Goal: Task Accomplishment & Management: Use online tool/utility

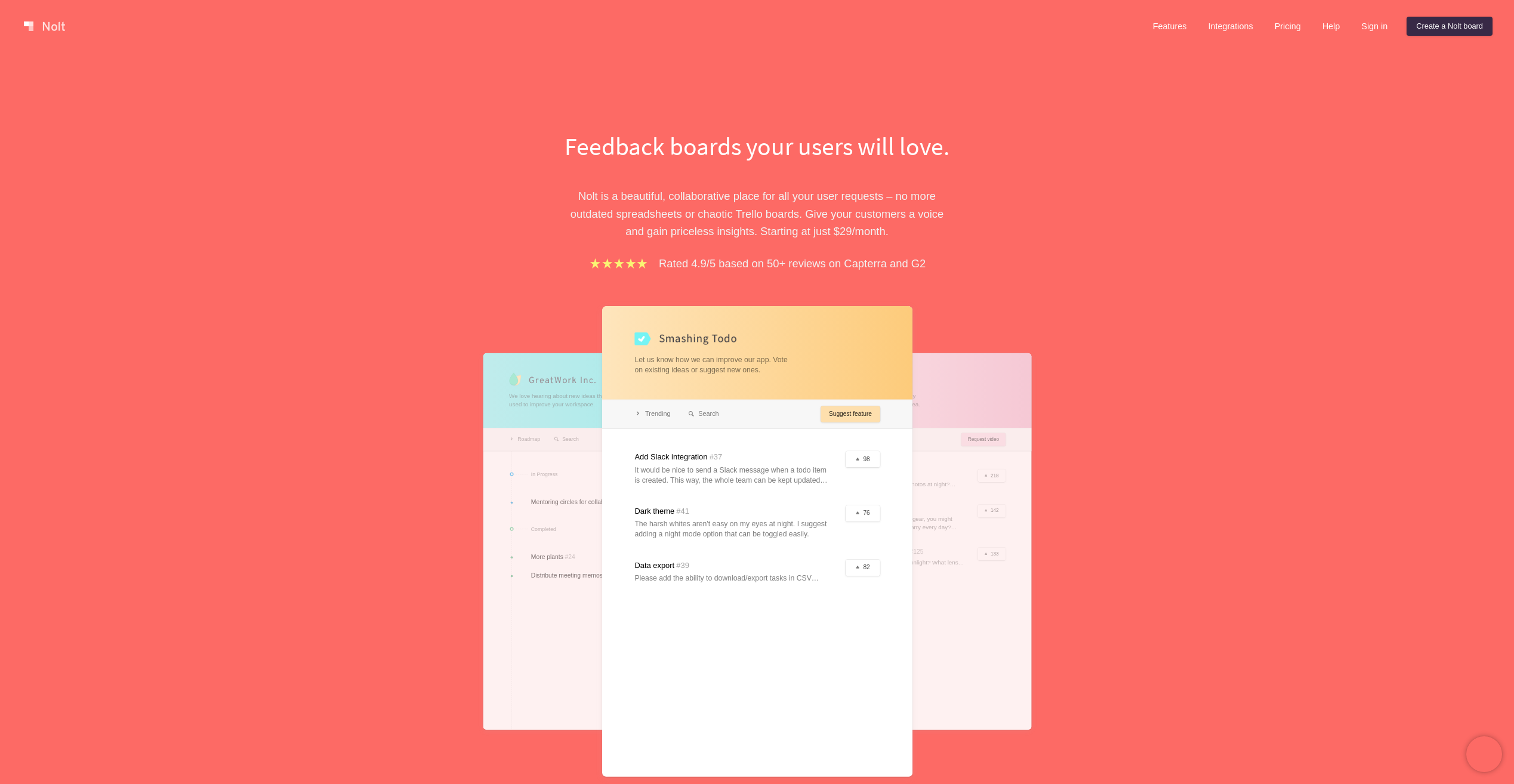
click at [61, 30] on link at bounding box center [44, 26] width 51 height 19
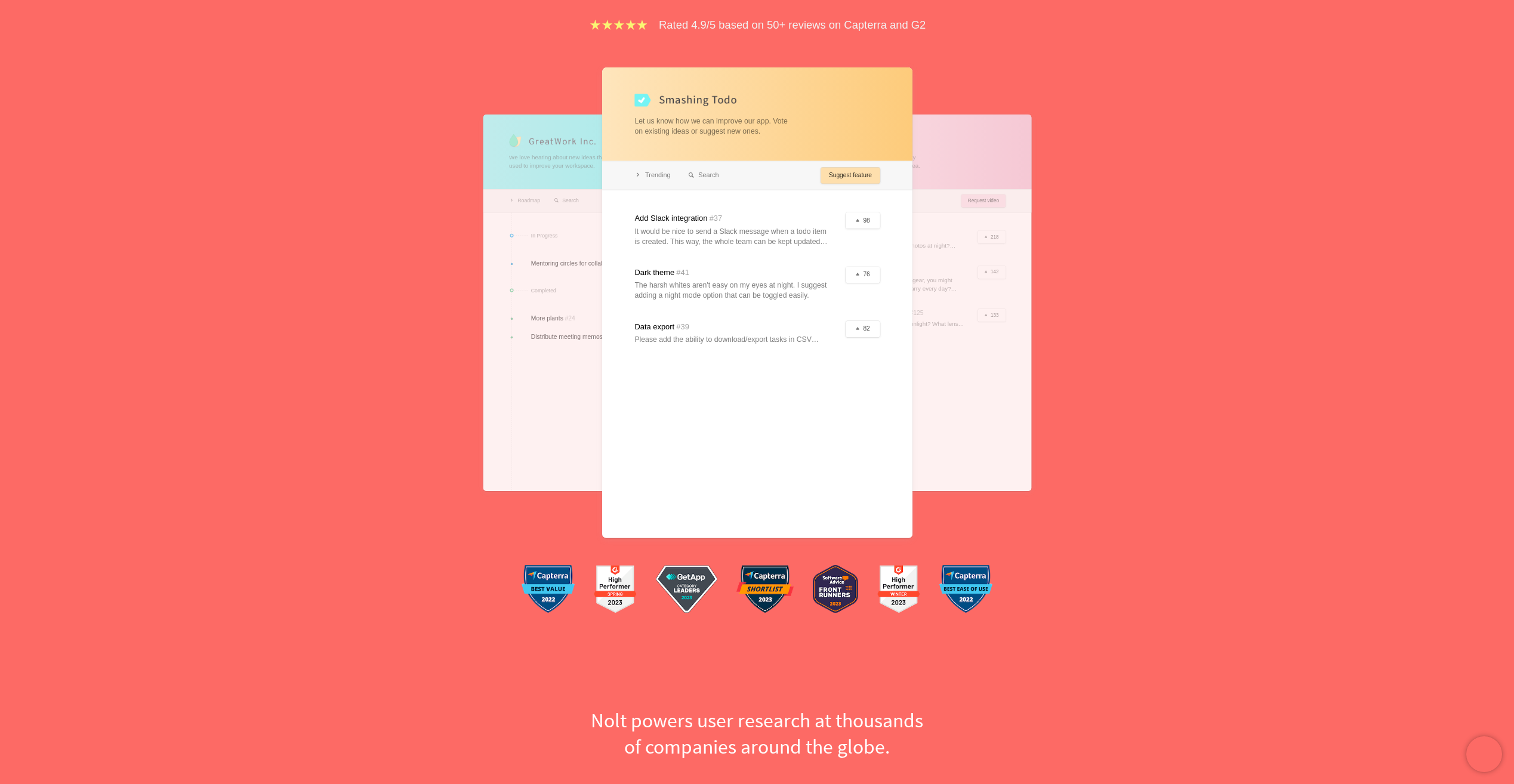
click at [563, 163] on div at bounding box center [607, 302] width 249 height 376
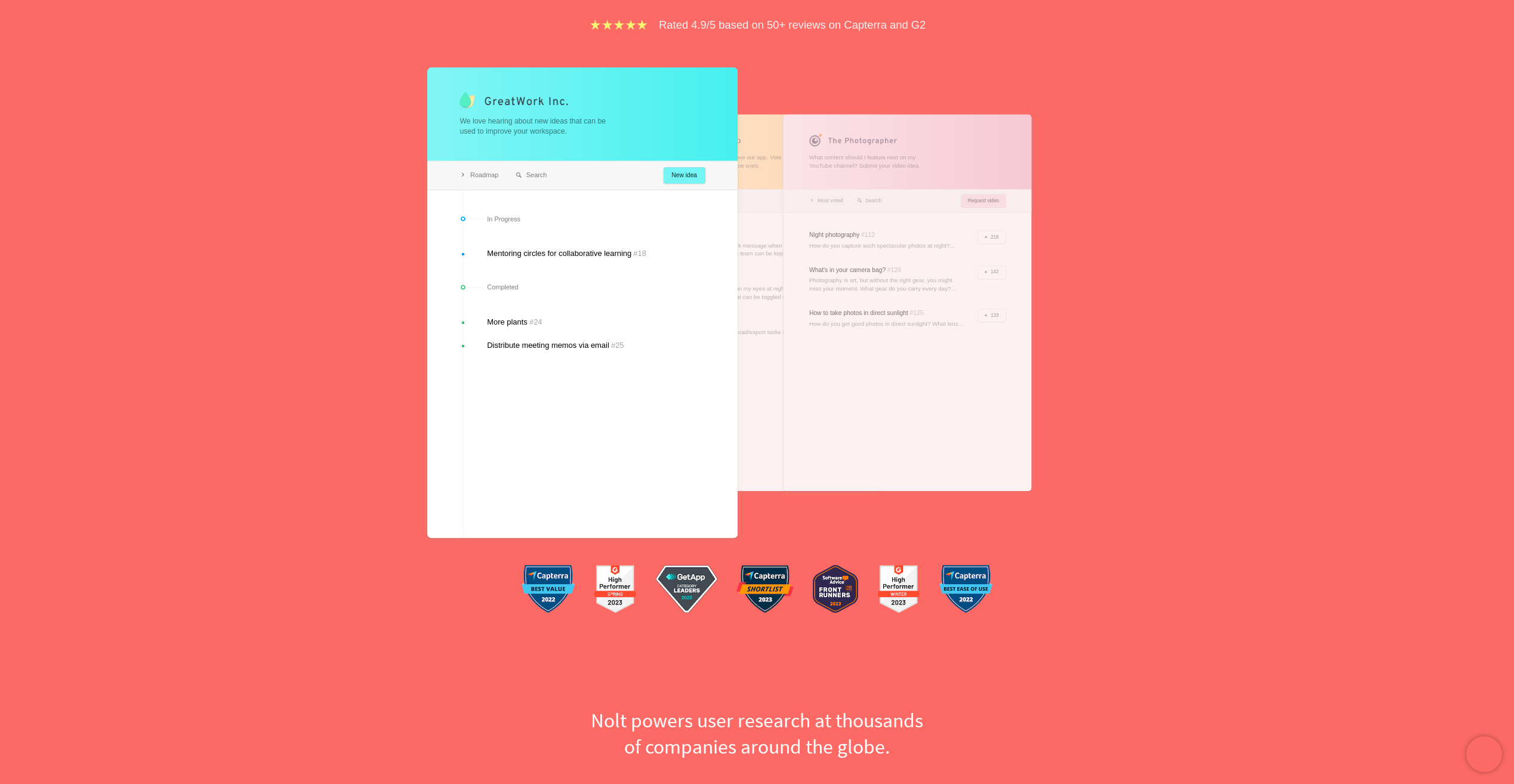
click at [840, 177] on div at bounding box center [907, 302] width 249 height 376
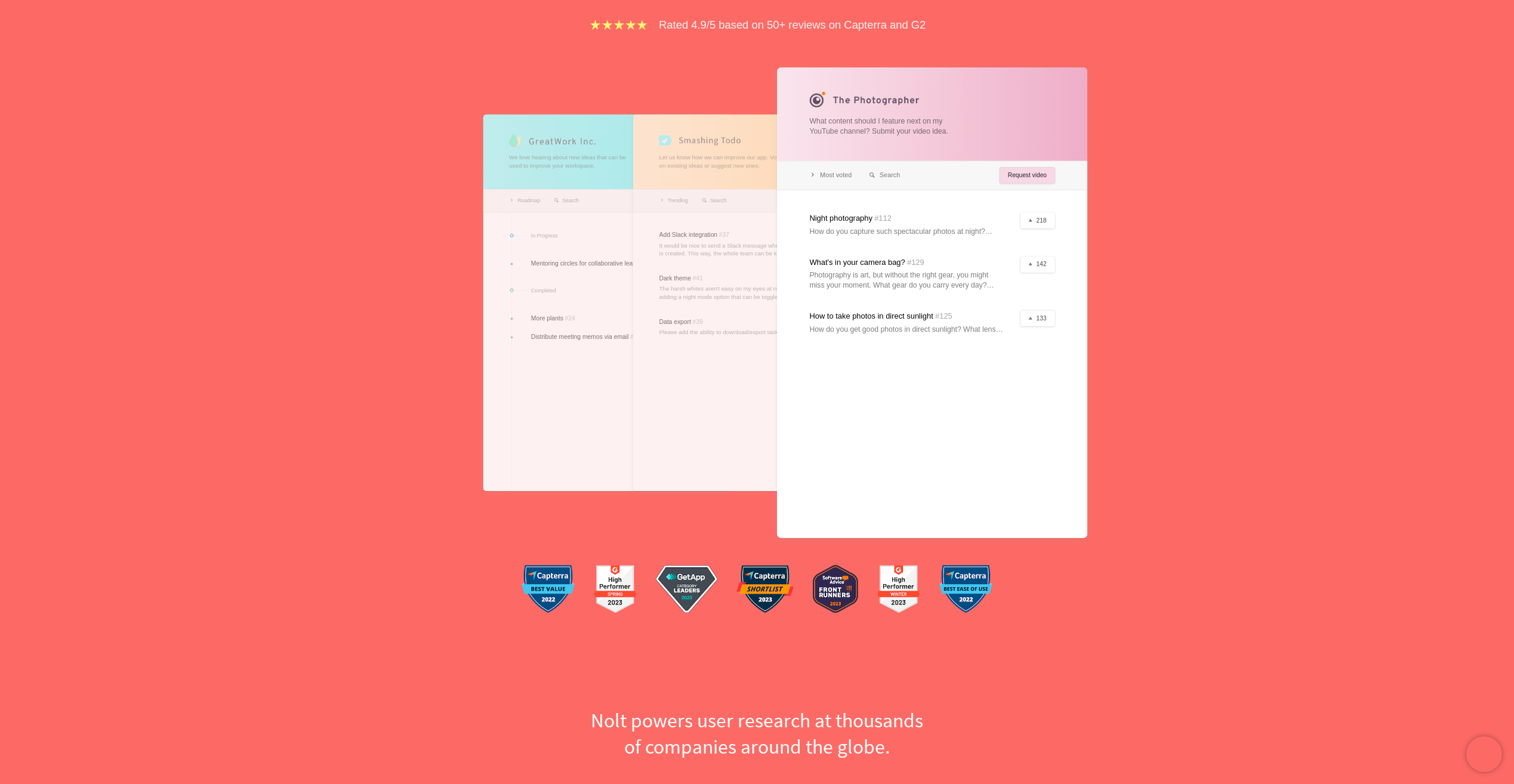
click at [1052, 221] on div at bounding box center [932, 302] width 311 height 470
click at [1042, 219] on div at bounding box center [932, 302] width 311 height 470
click at [712, 208] on div at bounding box center [757, 302] width 249 height 376
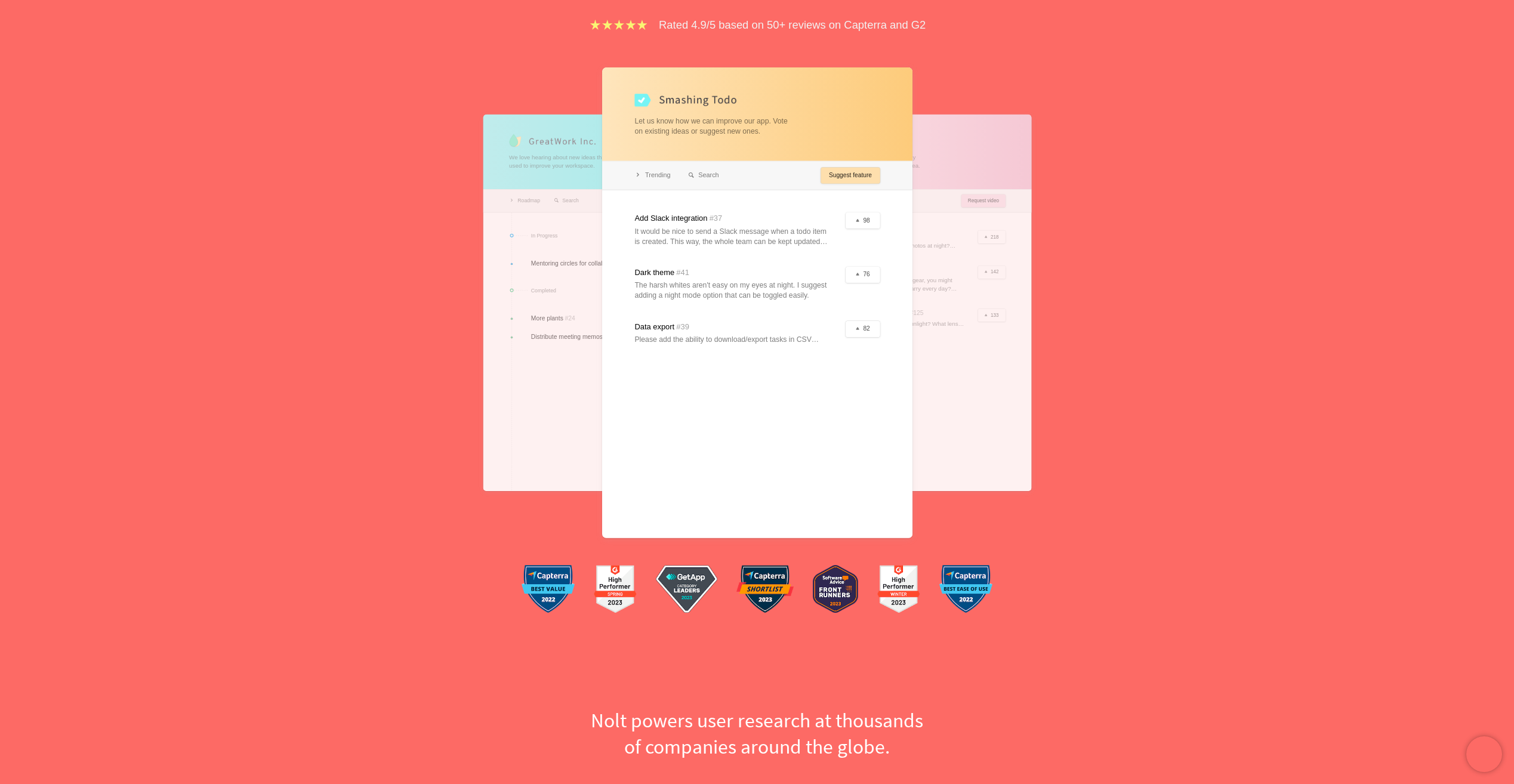
click at [865, 224] on div at bounding box center [757, 302] width 311 height 470
click at [697, 581] on img at bounding box center [686, 588] width 61 height 48
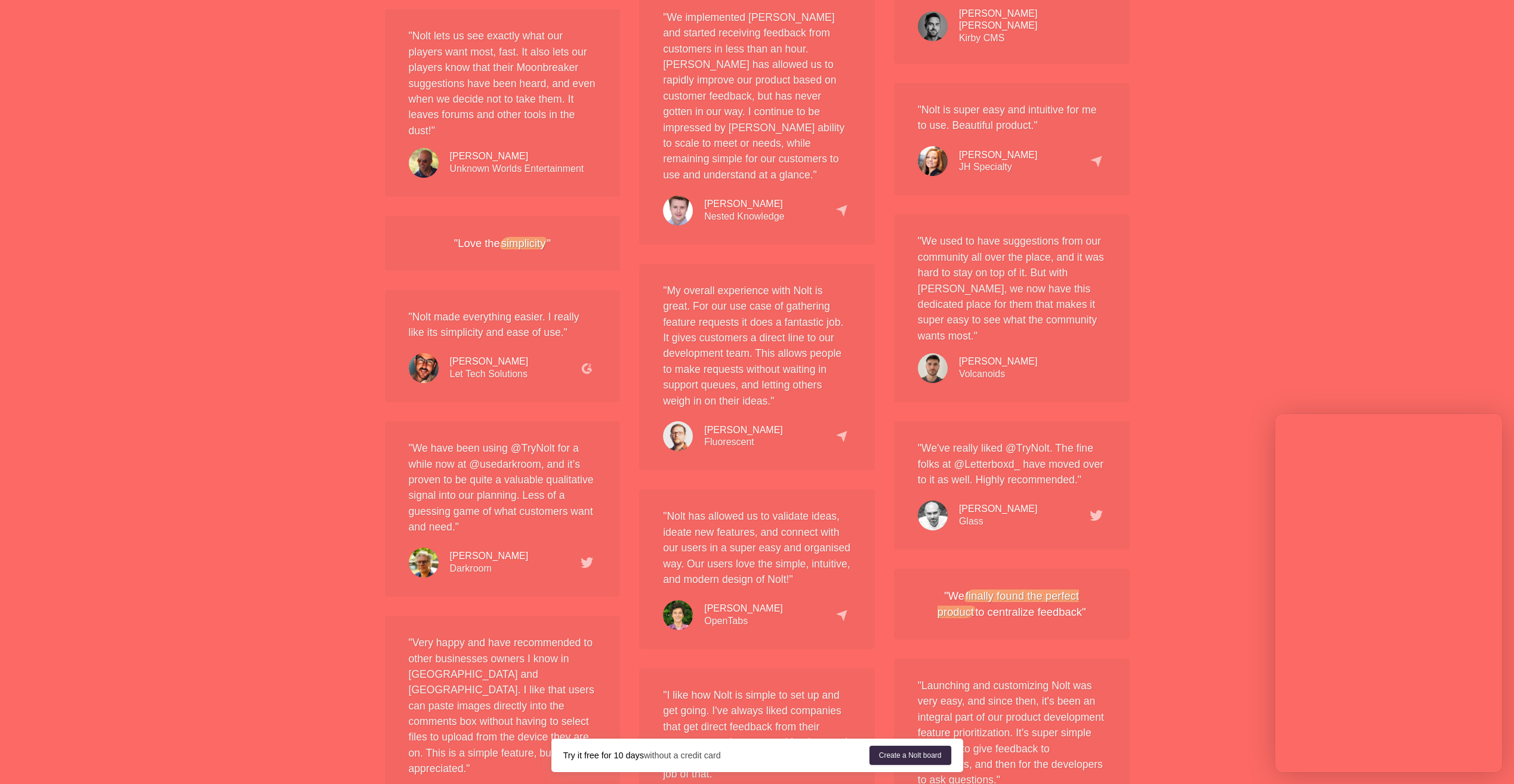
scroll to position [2148, 0]
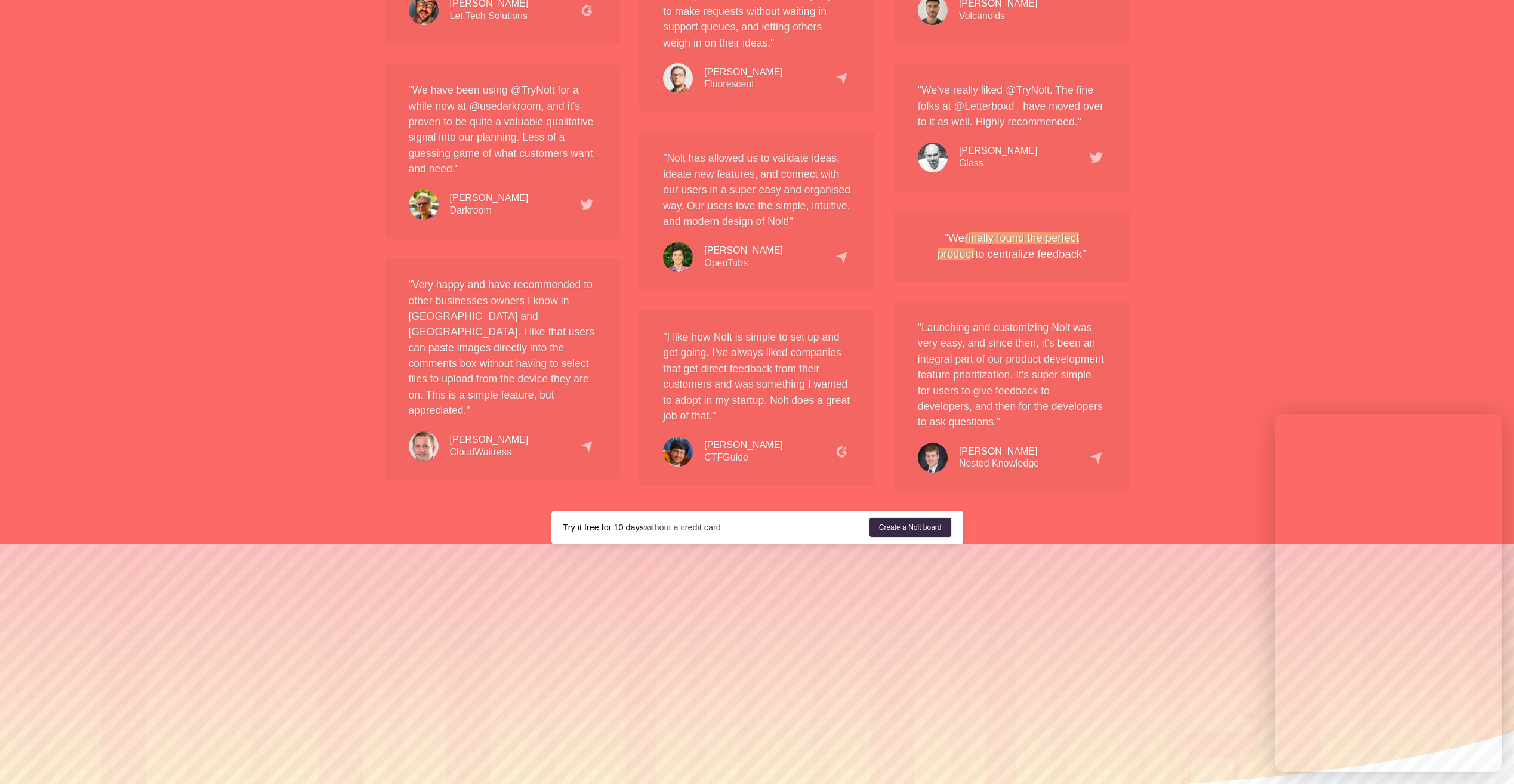
click at [583, 210] on img at bounding box center [587, 205] width 13 height 11
click at [587, 210] on img at bounding box center [587, 205] width 13 height 11
drag, startPoint x: 539, startPoint y: 114, endPoint x: 580, endPoint y: 140, distance: 48.5
click at [579, 139] on p ""We have been using @TryNolt for a while now at @usedarkroom, and it’s proven t…" at bounding box center [502, 129] width 188 height 94
drag, startPoint x: 580, startPoint y: 140, endPoint x: 560, endPoint y: 168, distance: 34.4
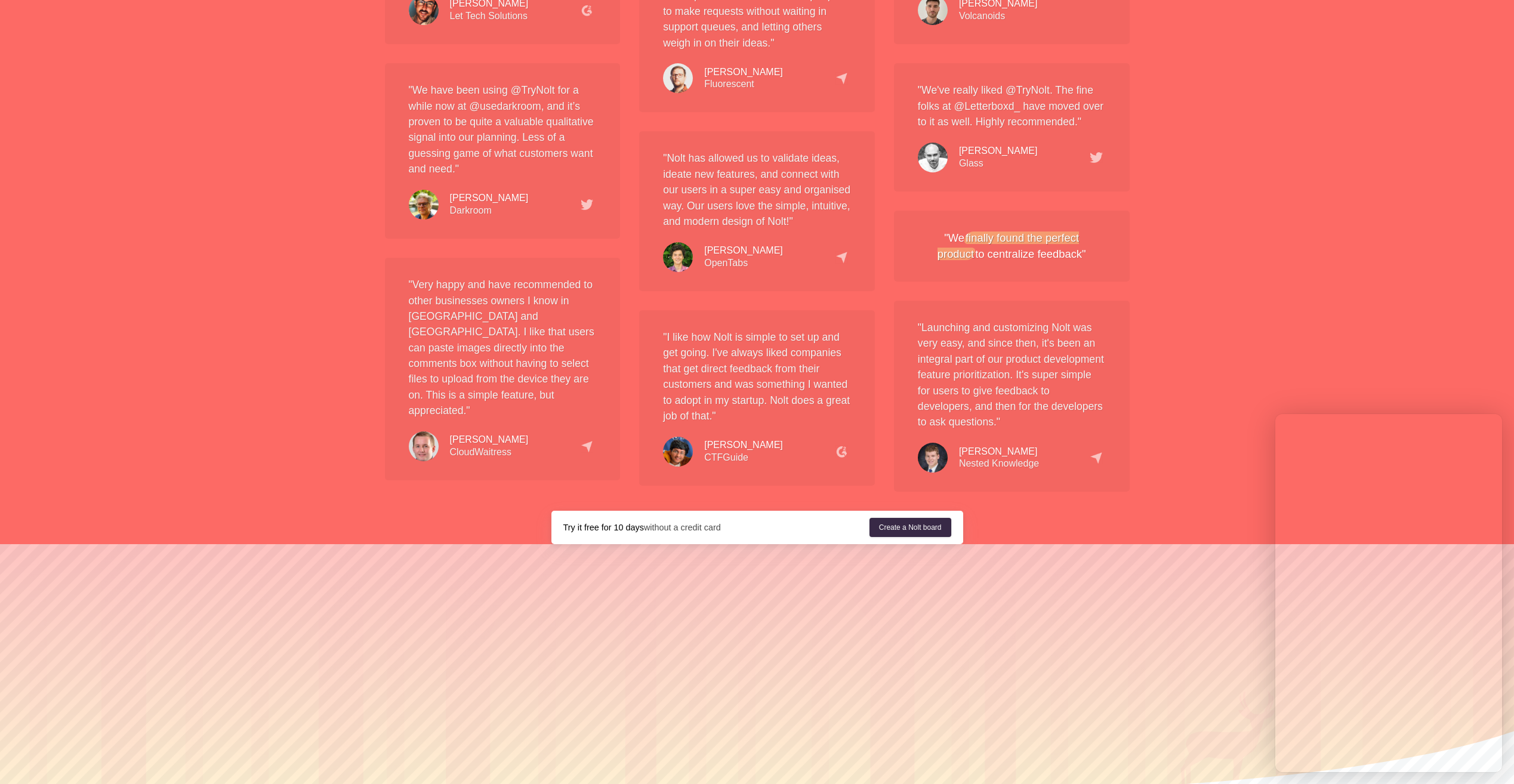
click at [560, 168] on p ""We have been using @TryNolt for a while now at @usedarkroom, and it’s proven t…" at bounding box center [502, 129] width 188 height 94
click at [505, 121] on p ""We have been using @TryNolt for a while now at @usedarkroom, and it’s proven t…" at bounding box center [502, 129] width 188 height 94
drag, startPoint x: 505, startPoint y: 121, endPoint x: 720, endPoint y: 263, distance: 257.7
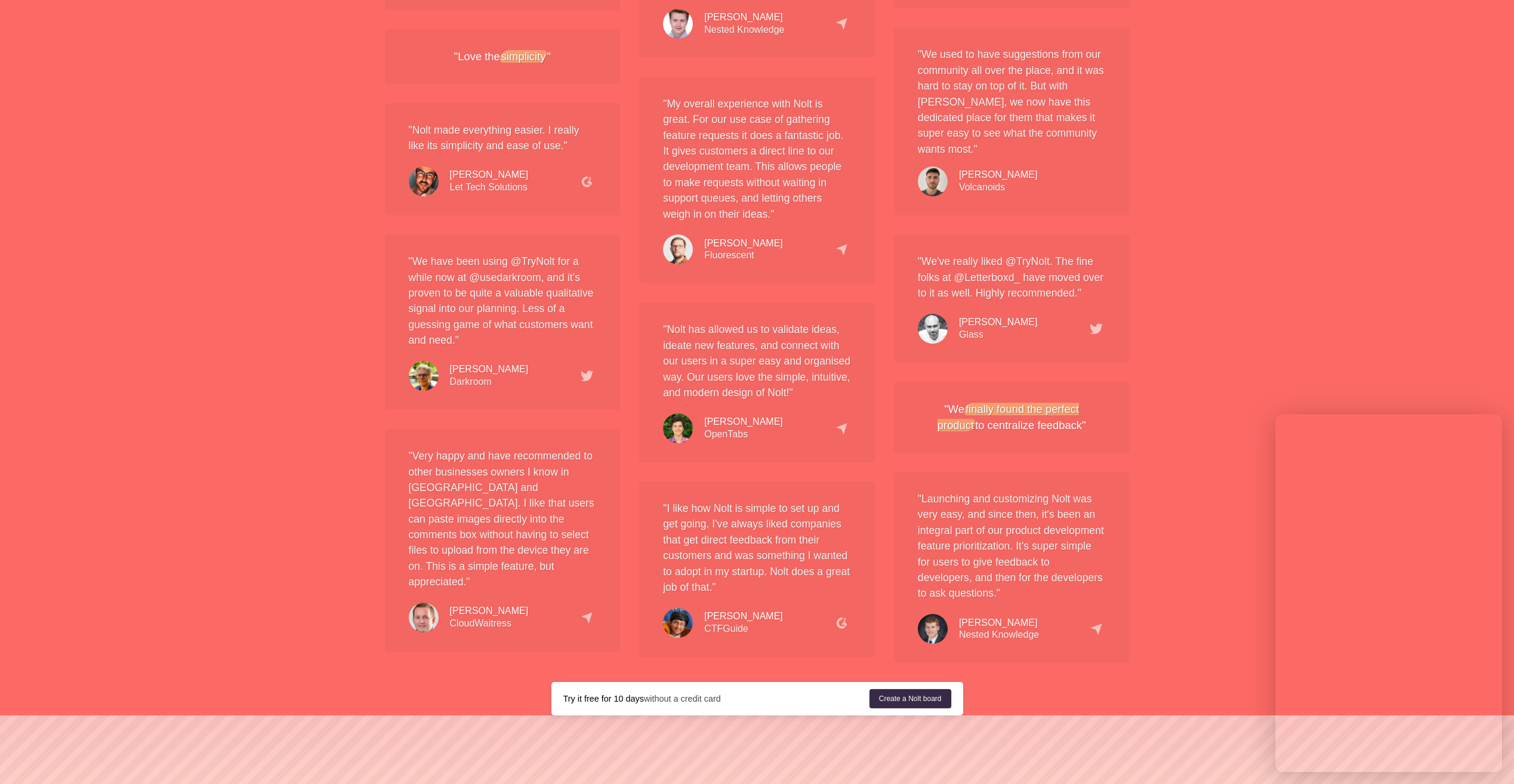
scroll to position [2224, 0]
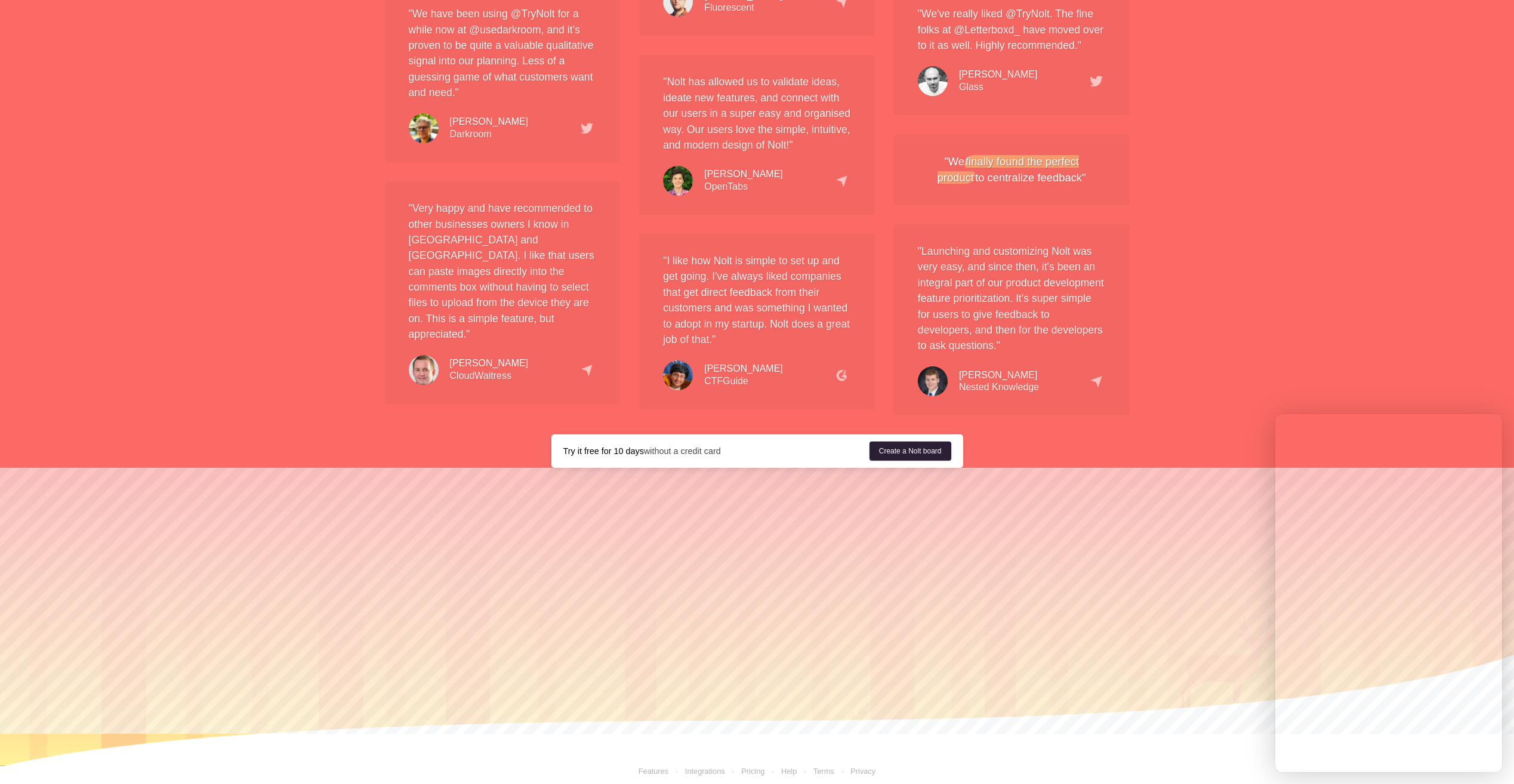
click at [897, 442] on link "Create a Nolt board" at bounding box center [910, 451] width 82 height 19
